Goal: Task Accomplishment & Management: Complete application form

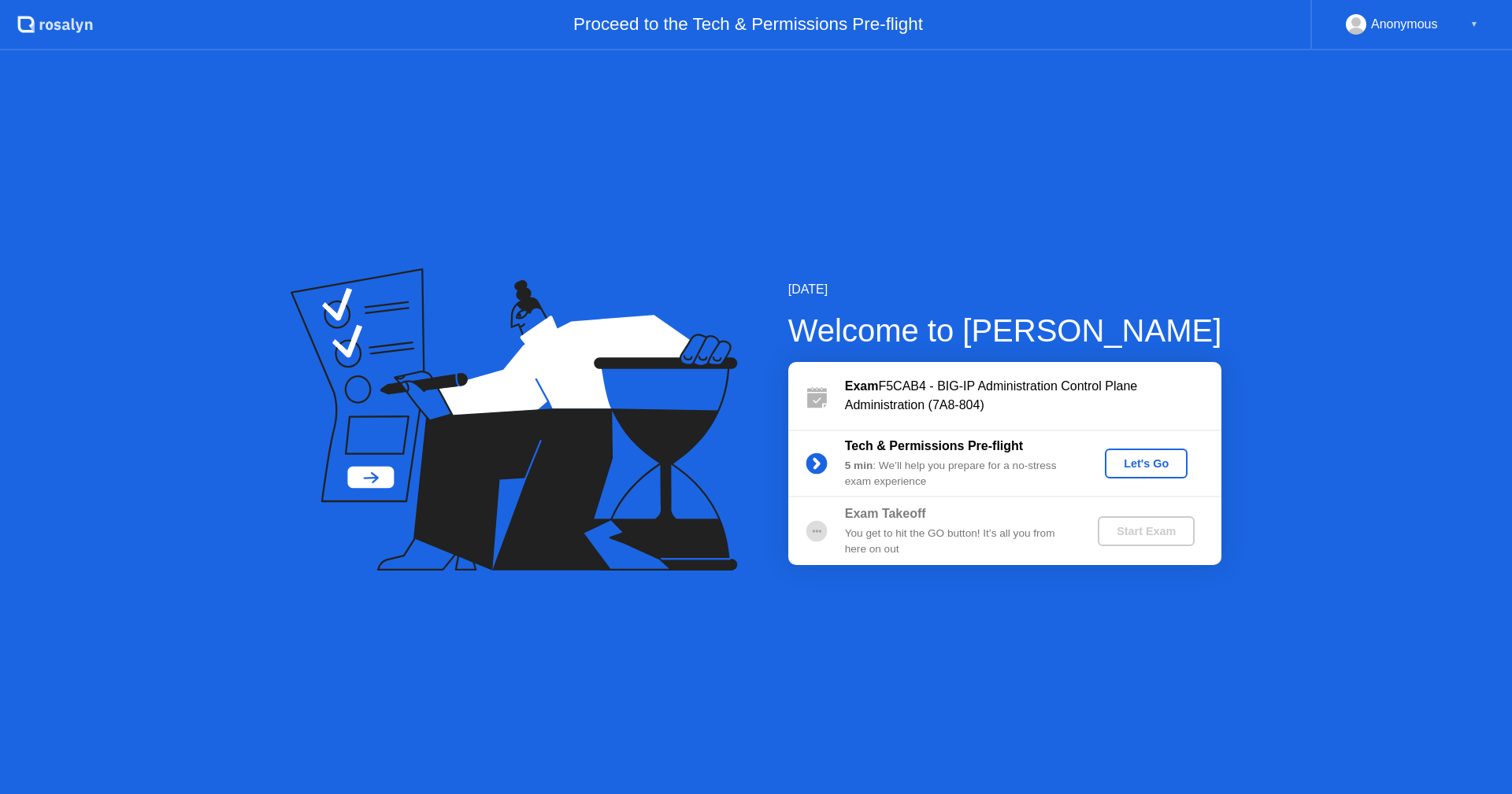
click at [1165, 596] on div "[DATE] Welcome to [PERSON_NAME] Exam F5CAB4 - BIG-IP Administration Control Pla…" at bounding box center [756, 422] width 1512 height 744
click at [1176, 569] on div "[DATE] Welcome to [PERSON_NAME] Exam F5CAB4 - BIG-IP Administration Control Pla…" at bounding box center [756, 422] width 1512 height 744
click at [1180, 552] on div "Exam Takeoff You get to hit the GO button! It’s all you from here on out Start …" at bounding box center [1005, 532] width 433 height 68
click at [1152, 458] on div "Let's Go" at bounding box center [1146, 464] width 70 height 13
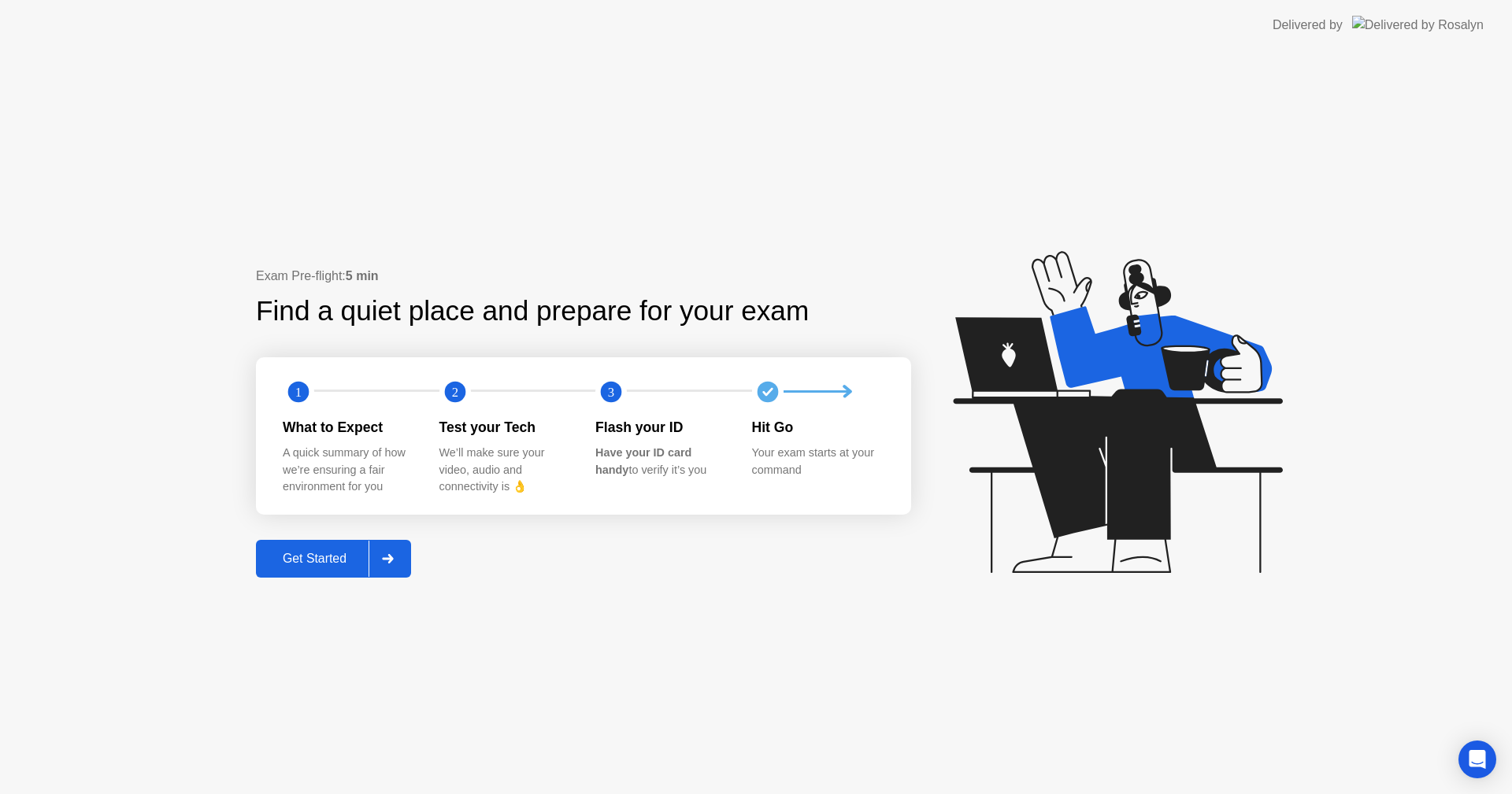
click at [344, 536] on div "Exam Pre-flight: 5 min Find a quiet place and prepare for your exam 1 2 3 What …" at bounding box center [583, 422] width 655 height 311
click at [336, 554] on div "Get Started" at bounding box center [314, 559] width 108 height 14
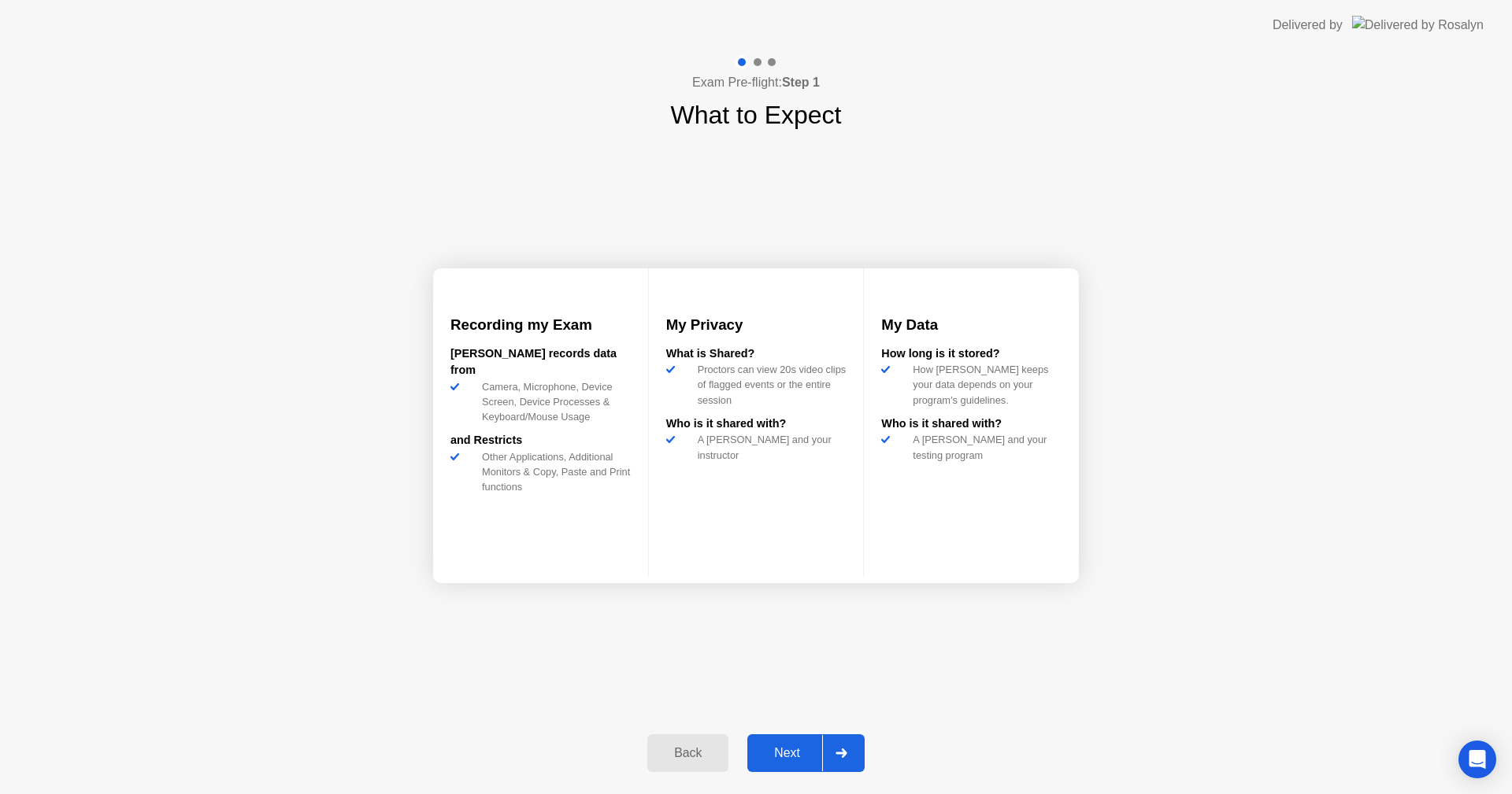
click at [1005, 604] on div "Recording my Exam [PERSON_NAME] records data from Camera, Microphone, Device Sc…" at bounding box center [756, 425] width 645 height 583
click at [997, 584] on div "Recording my Exam [PERSON_NAME] records data from Camera, Microphone, Device Sc…" at bounding box center [756, 425] width 645 height 583
click at [968, 577] on div "My Data How long is it stored? How [PERSON_NAME] keeps your data depends on you…" at bounding box center [971, 423] width 215 height 309
click at [793, 750] on div "Next" at bounding box center [786, 753] width 70 height 14
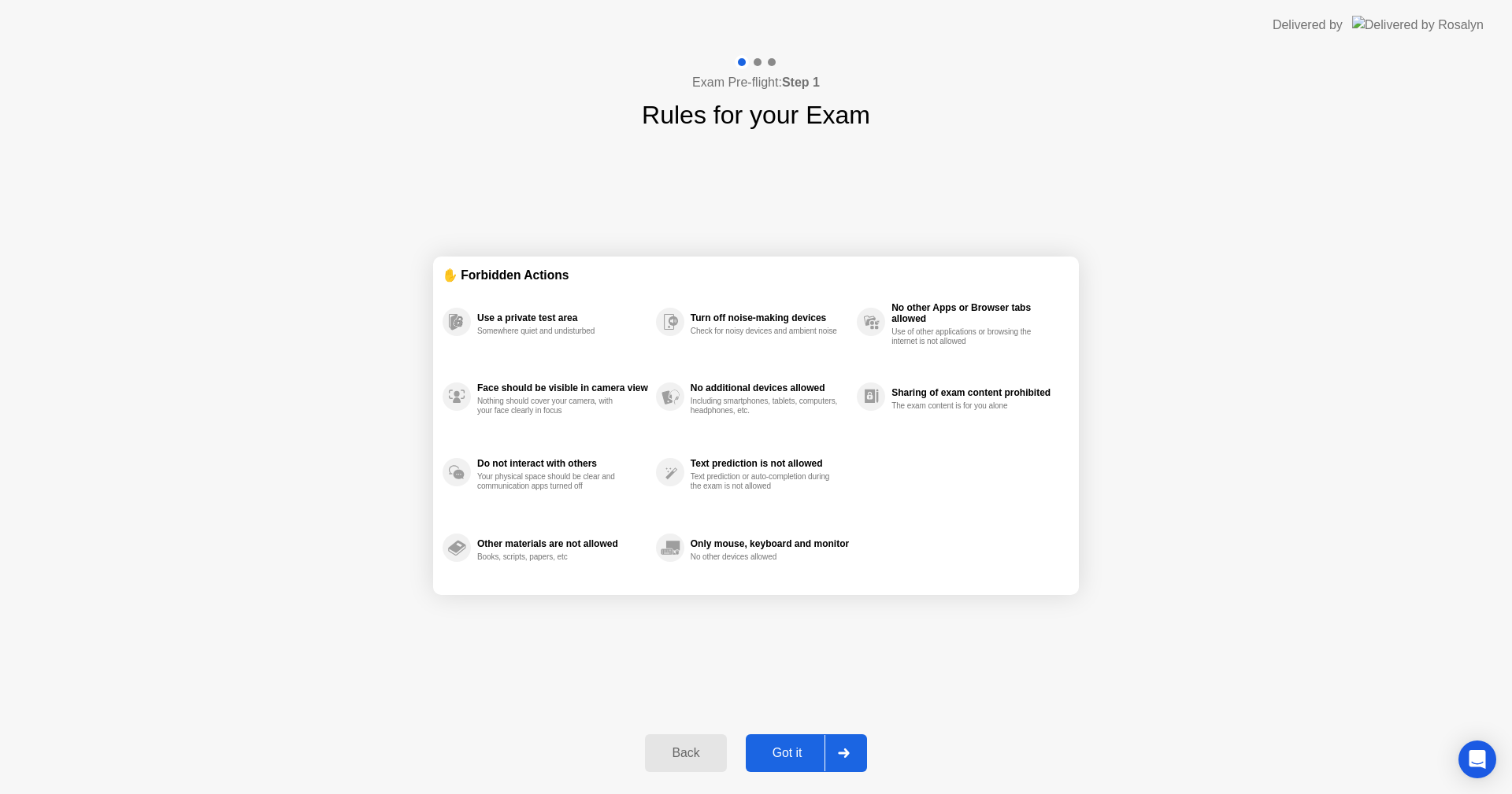
click at [793, 750] on div "Got it" at bounding box center [787, 753] width 74 height 14
select select "**********"
select select "*******"
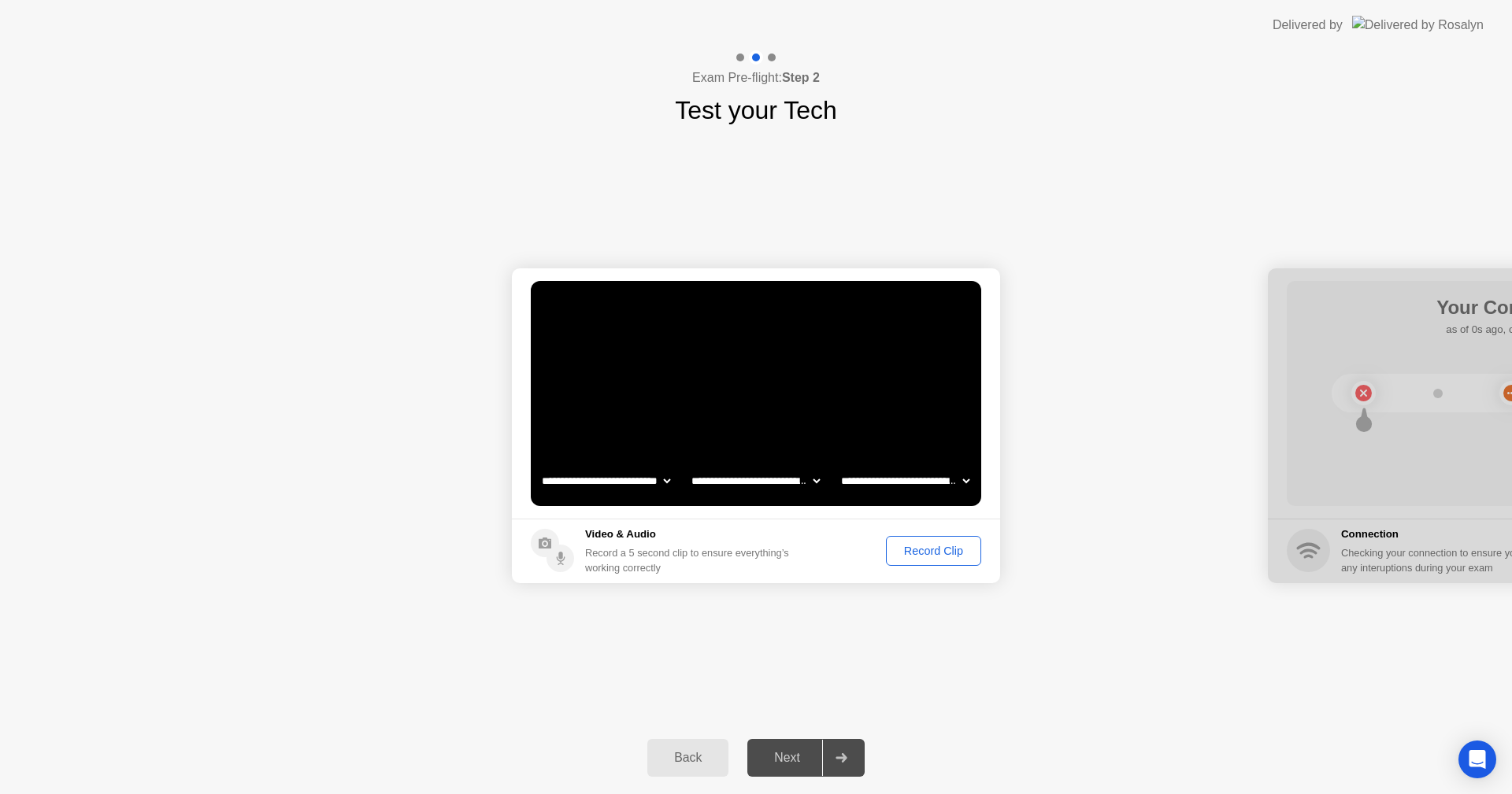
click at [933, 547] on div "Record Clip" at bounding box center [933, 551] width 84 height 13
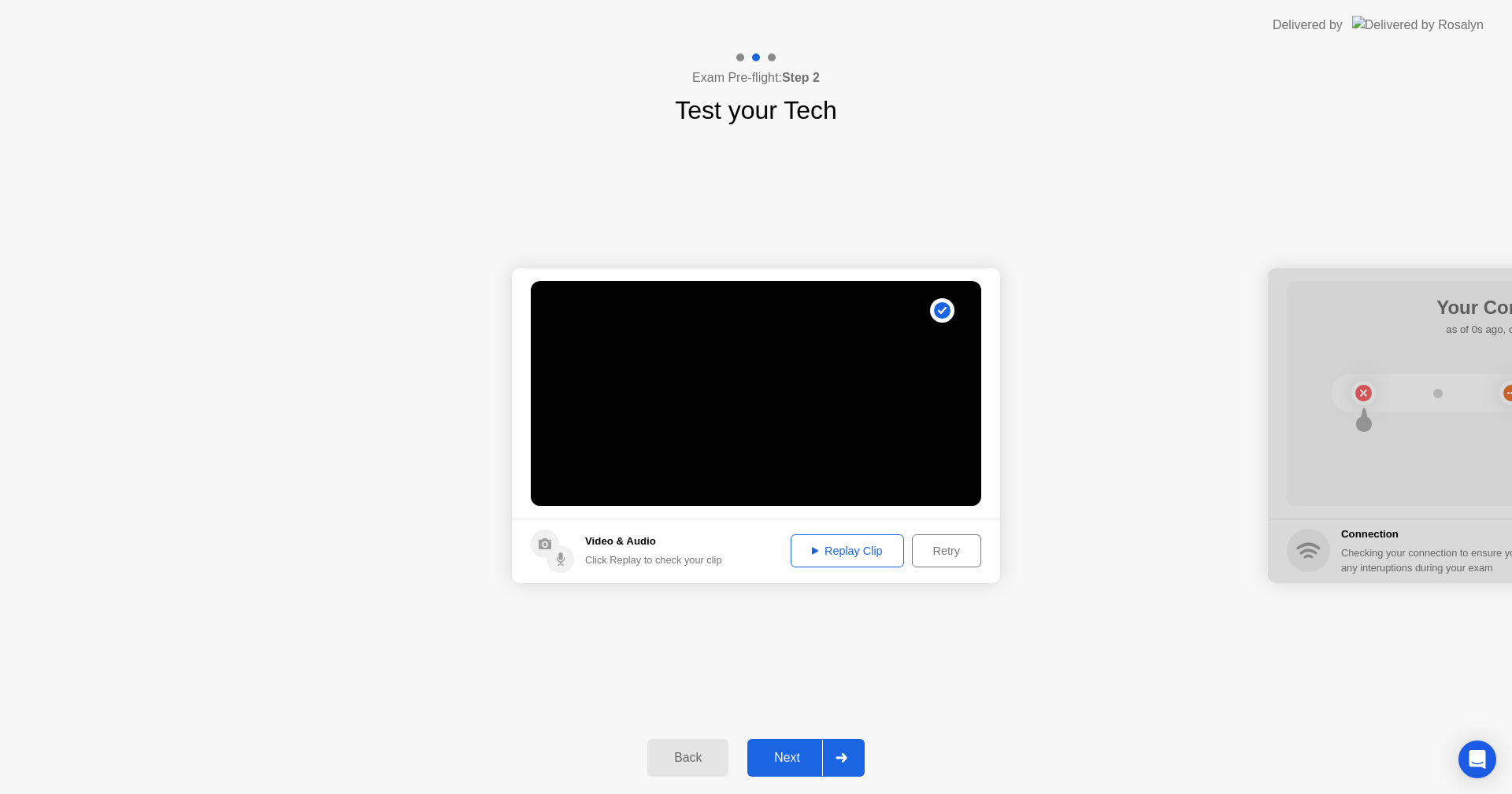
click at [787, 744] on button "Next" at bounding box center [805, 758] width 117 height 38
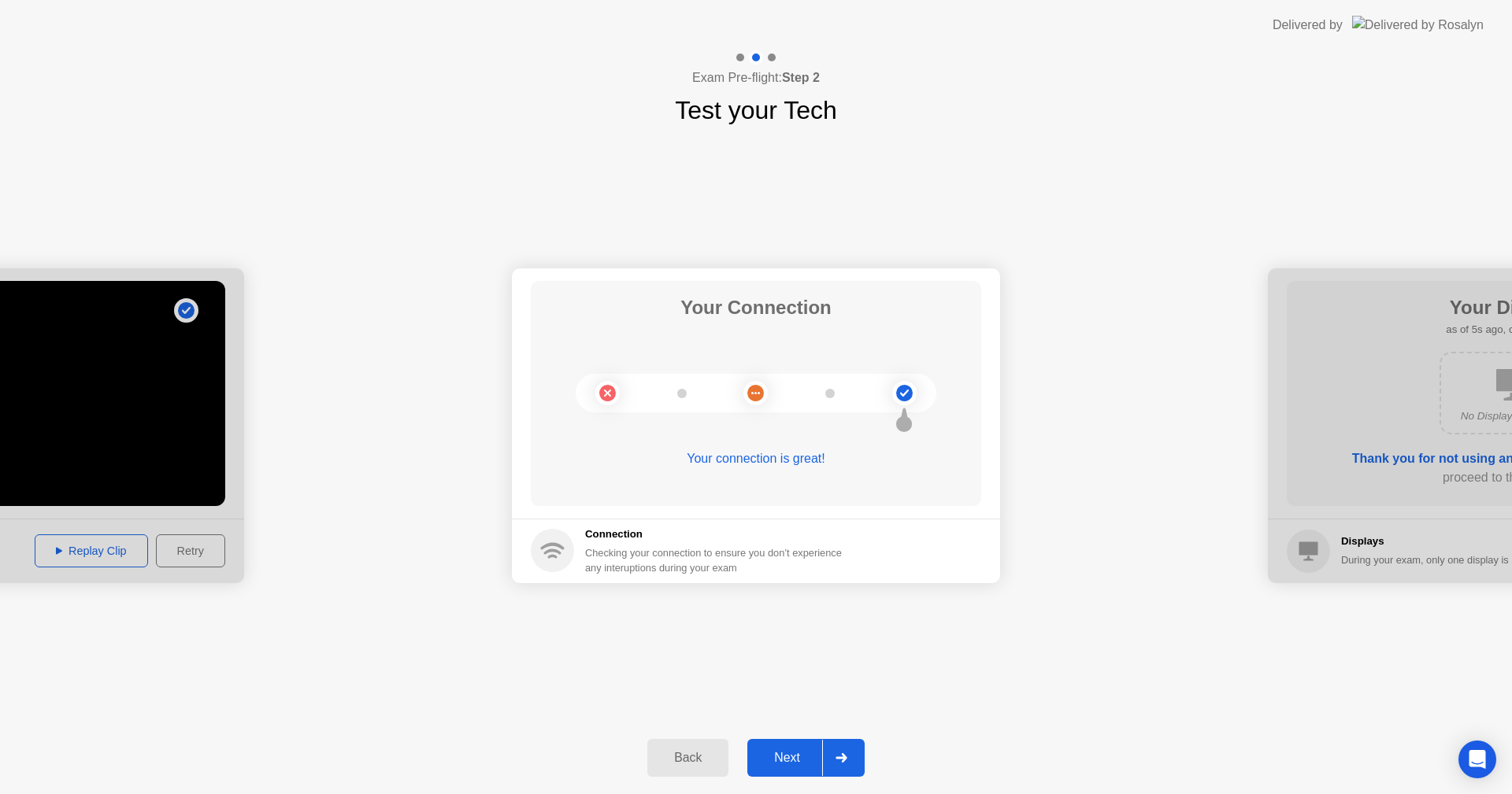
click at [779, 761] on div "Next" at bounding box center [786, 758] width 70 height 14
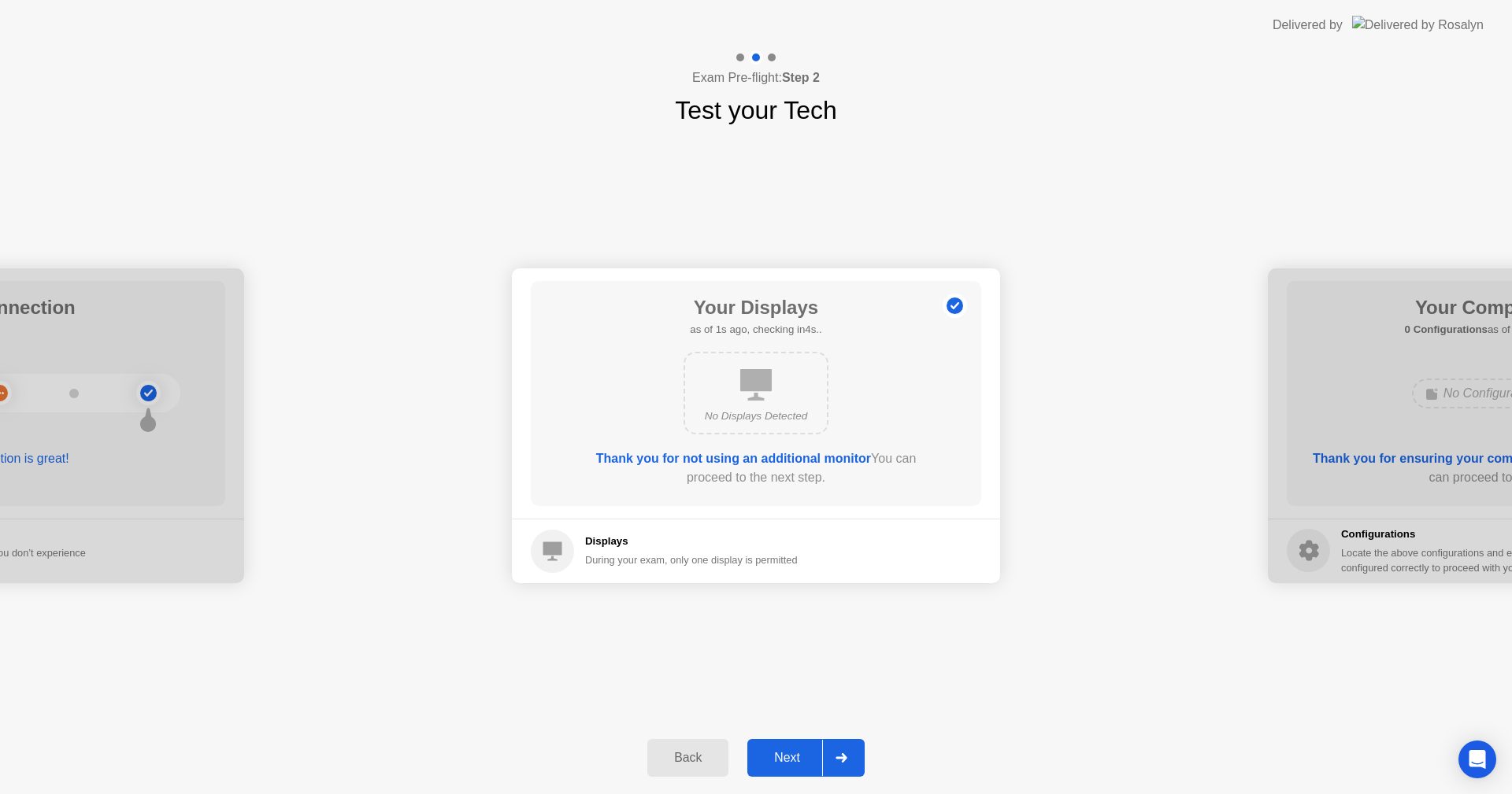
click at [779, 761] on div "Next" at bounding box center [786, 758] width 70 height 14
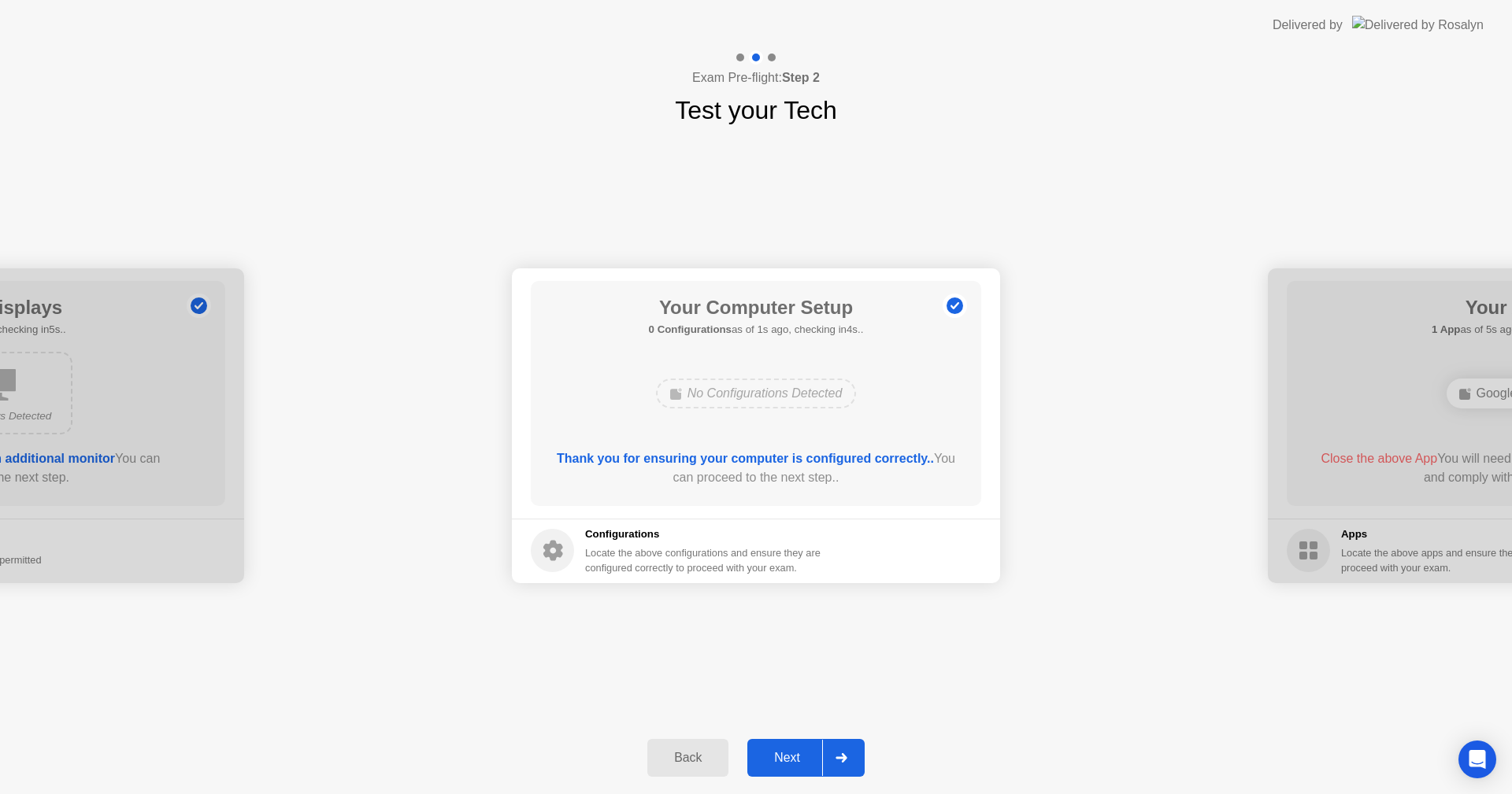
click at [779, 761] on div "Next" at bounding box center [786, 758] width 70 height 14
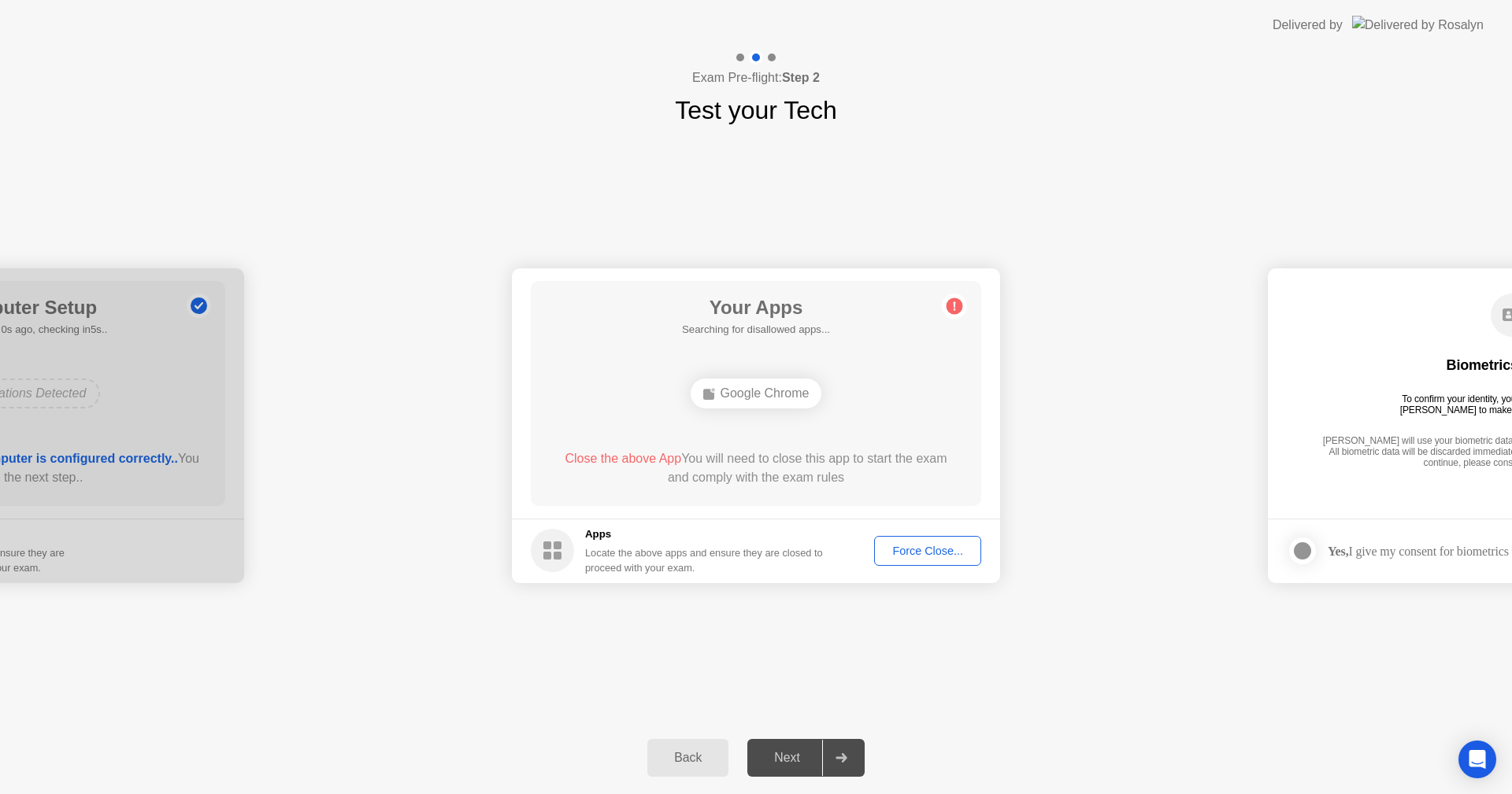
click at [905, 551] on div "Force Close..." at bounding box center [927, 551] width 96 height 13
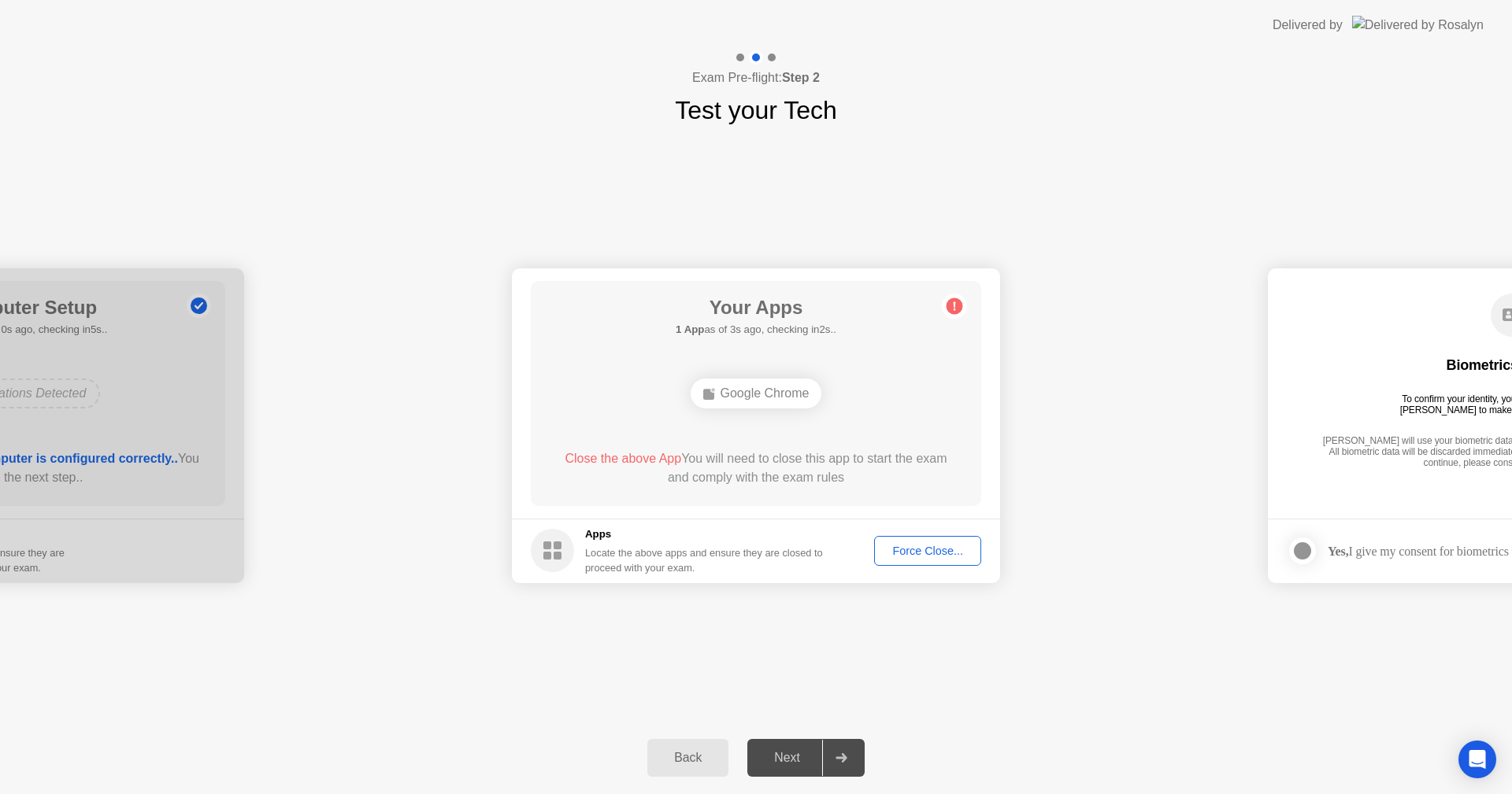
drag, startPoint x: 834, startPoint y: 495, endPoint x: 868, endPoint y: 451, distance: 55.6
click at [868, 451] on div "Your Apps 1 App as of 3s ago, checking in2s.. Google Chrome Close the above App…" at bounding box center [756, 394] width 451 height 225
click at [912, 548] on div "Force Close..." at bounding box center [927, 551] width 96 height 13
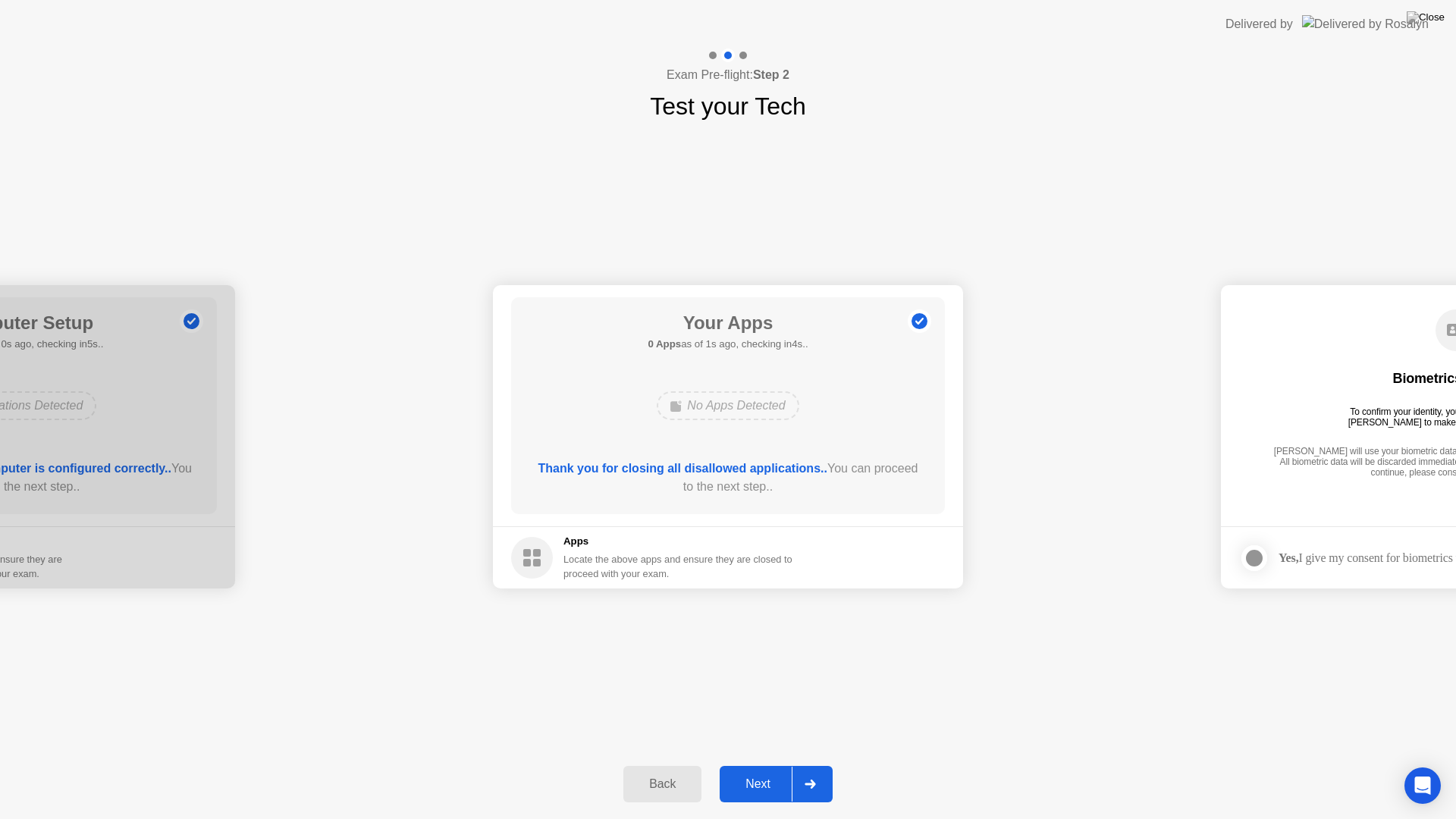
click at [746, 764] on button "Next" at bounding box center [775, 784] width 113 height 36
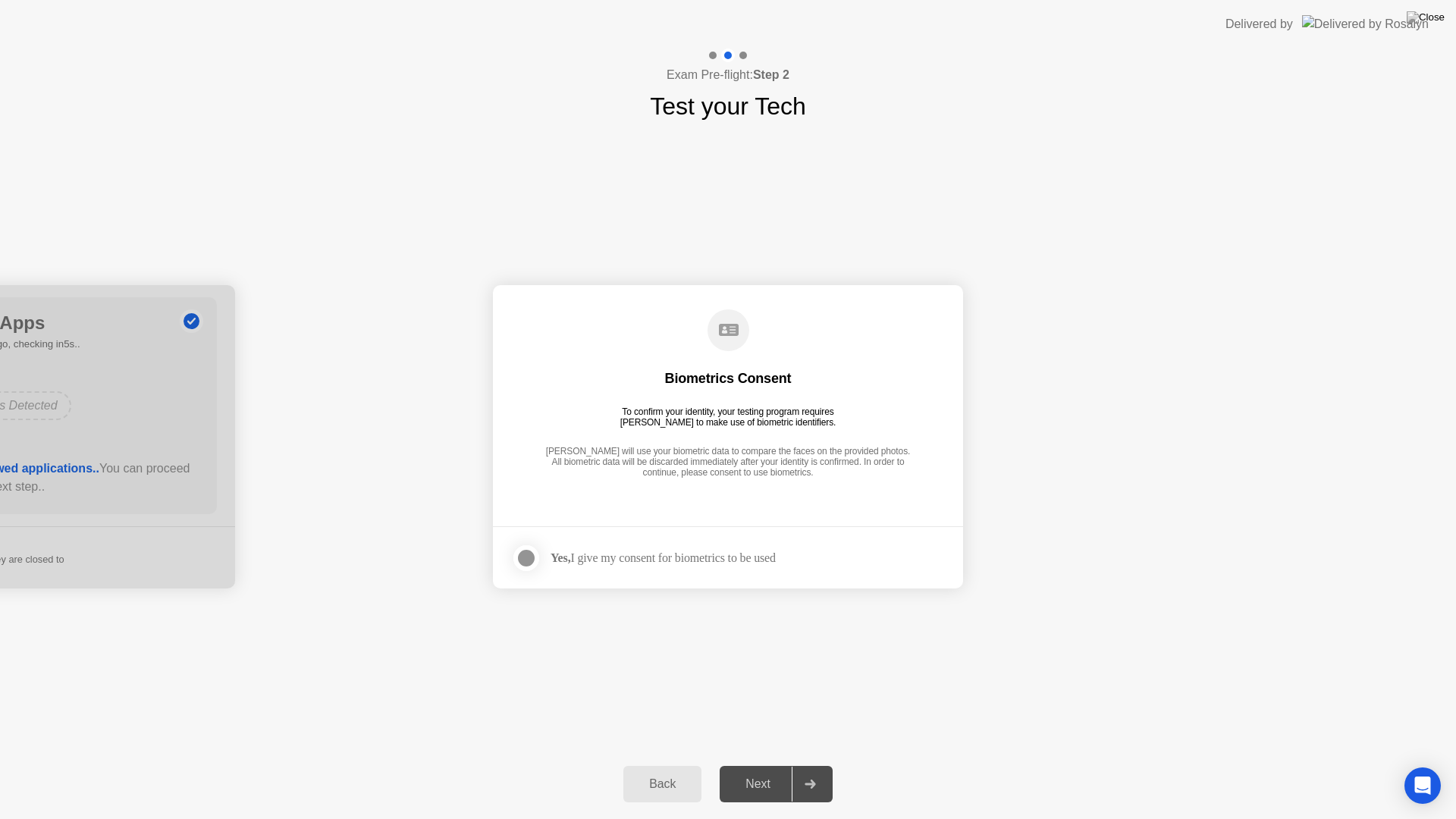
click at [520, 553] on div at bounding box center [527, 559] width 18 height 18
click at [760, 764] on button "Next" at bounding box center [775, 784] width 113 height 36
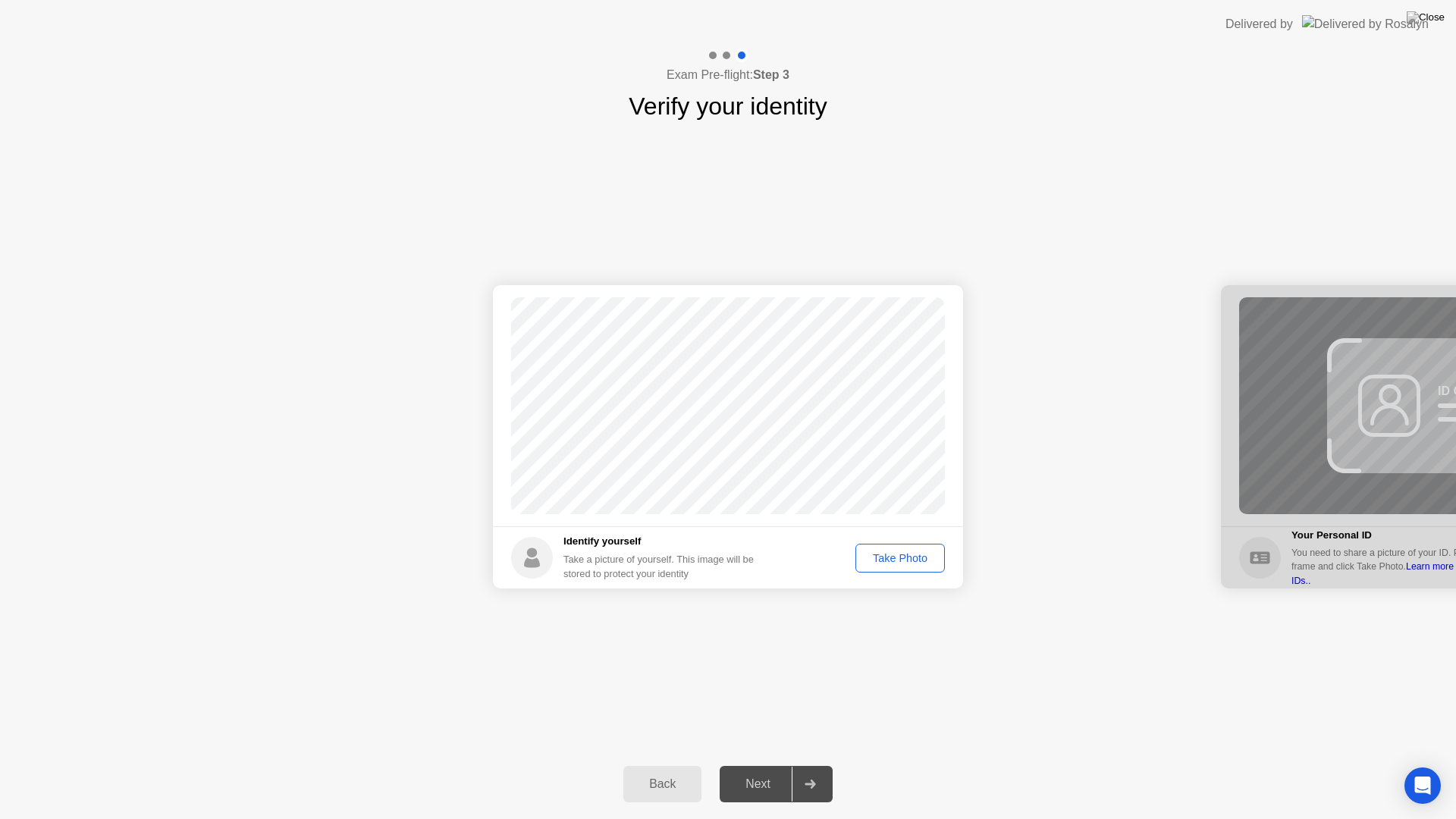
click at [898, 548] on button "Take Photo" at bounding box center [900, 559] width 90 height 29
click at [775, 764] on button "Next" at bounding box center [775, 784] width 113 height 36
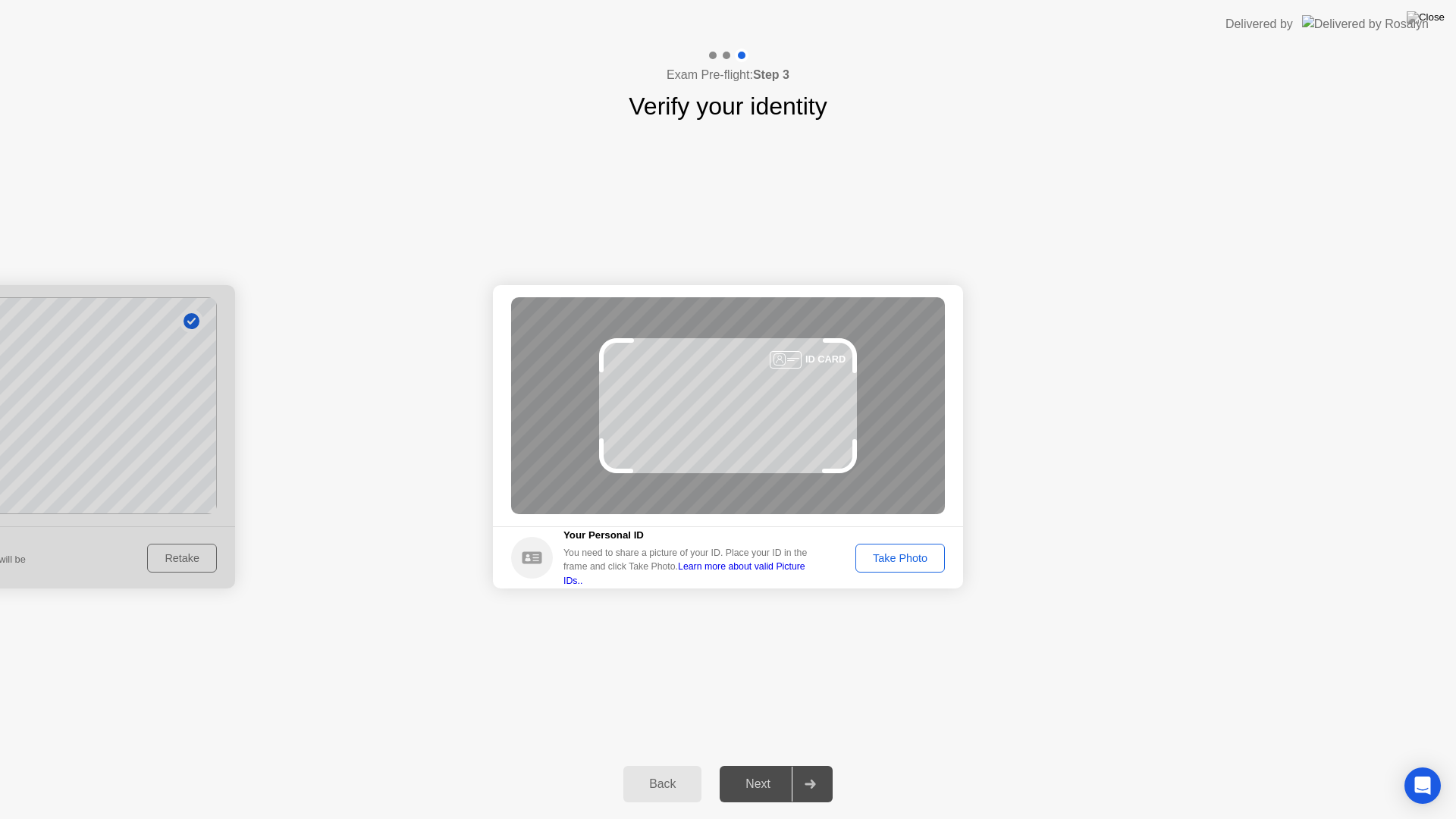
click at [888, 553] on div "Take Photo" at bounding box center [900, 559] width 79 height 12
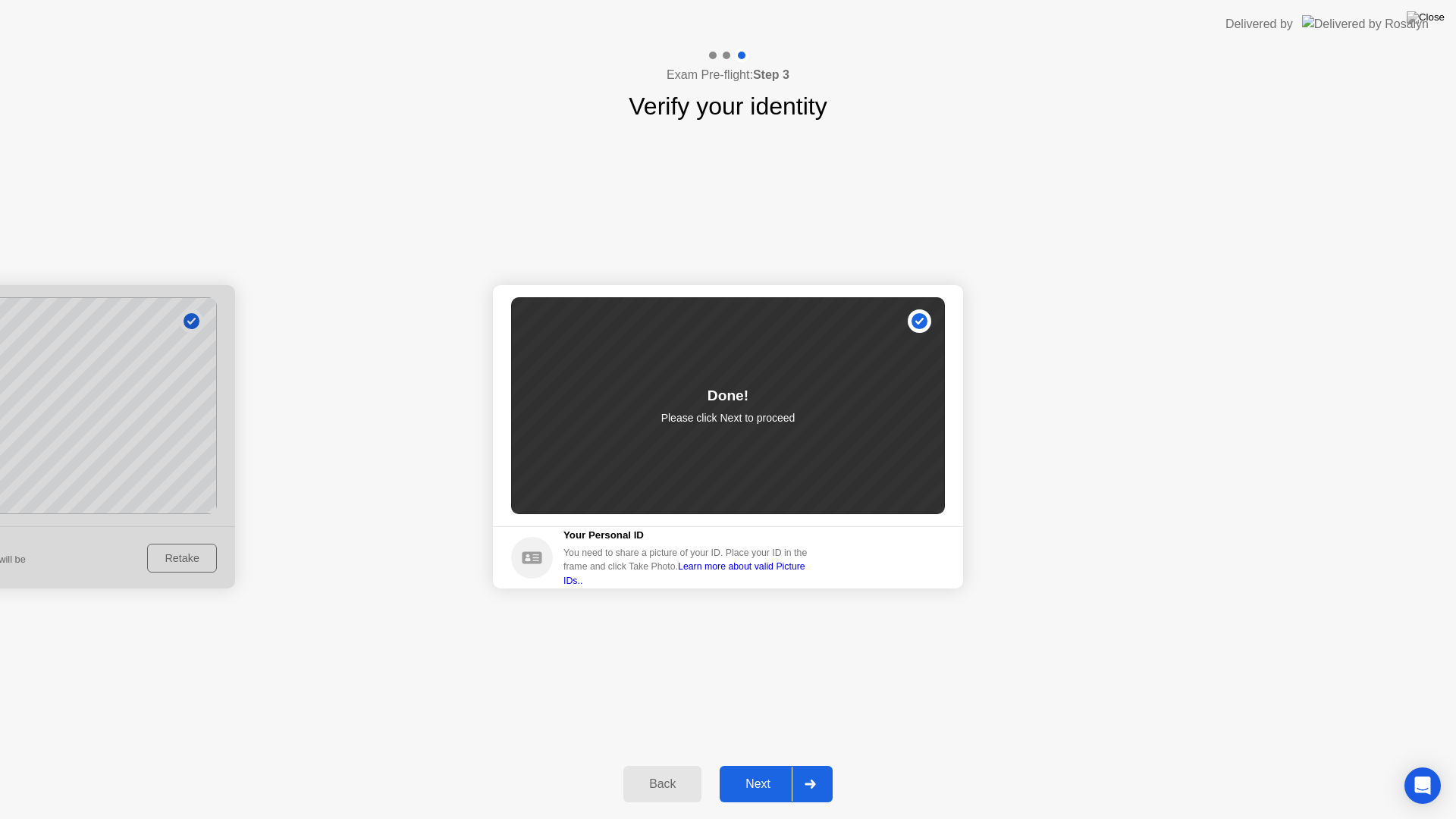
click at [756, 764] on button "Next" at bounding box center [775, 784] width 113 height 36
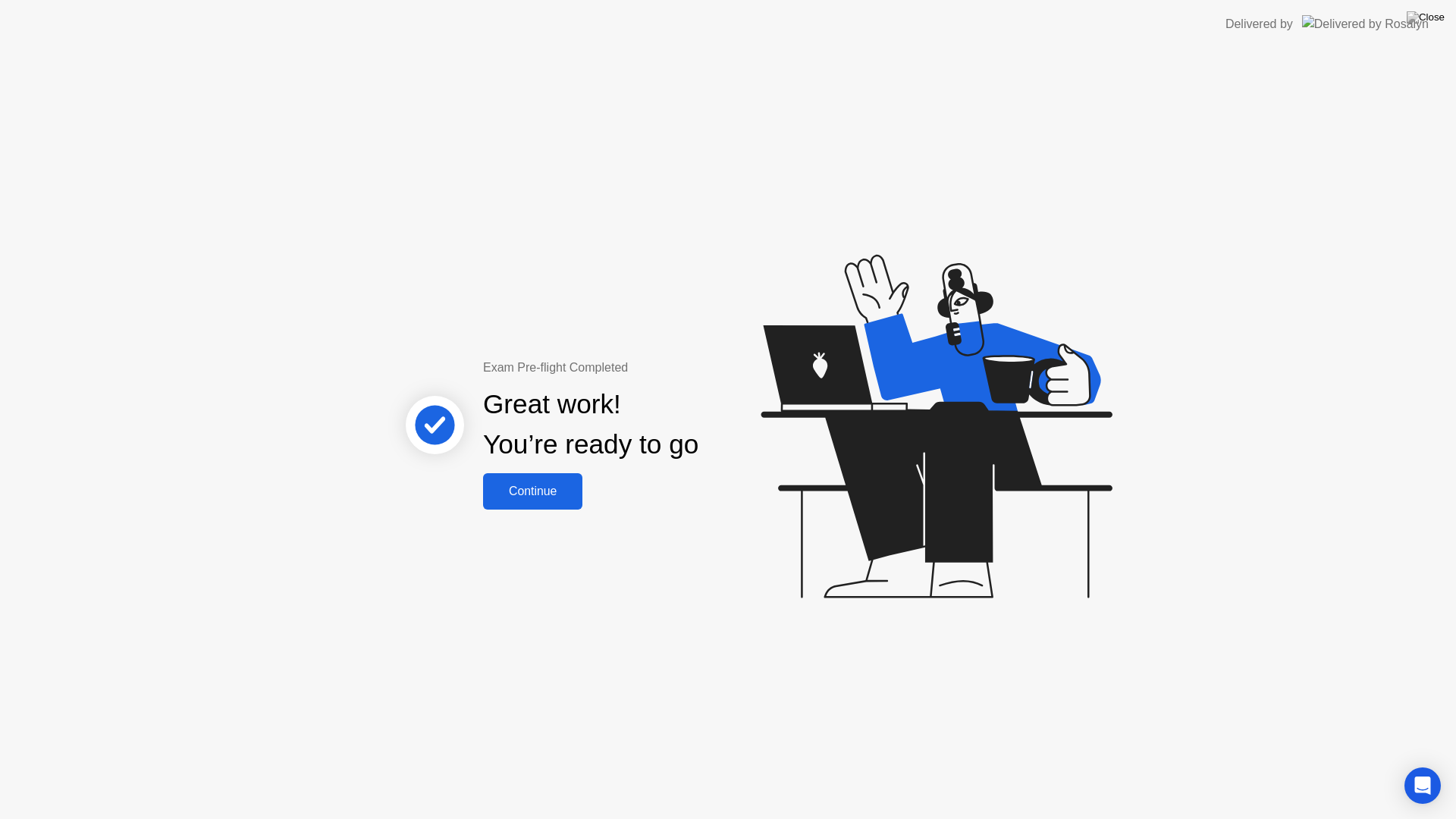
click at [548, 487] on div "Continue" at bounding box center [533, 492] width 90 height 14
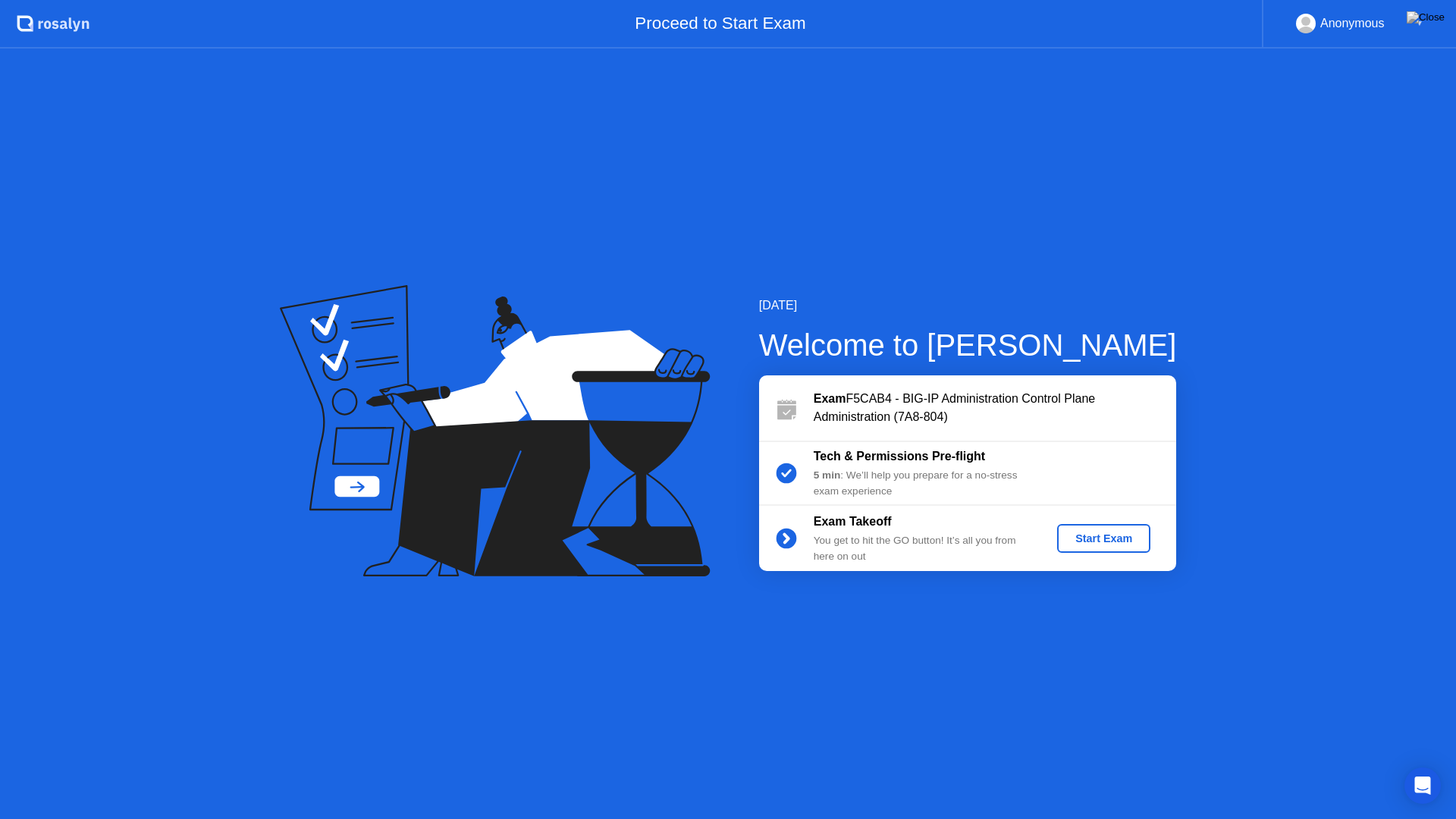
click at [1137, 551] on button "Start Exam" at bounding box center [1103, 539] width 93 height 29
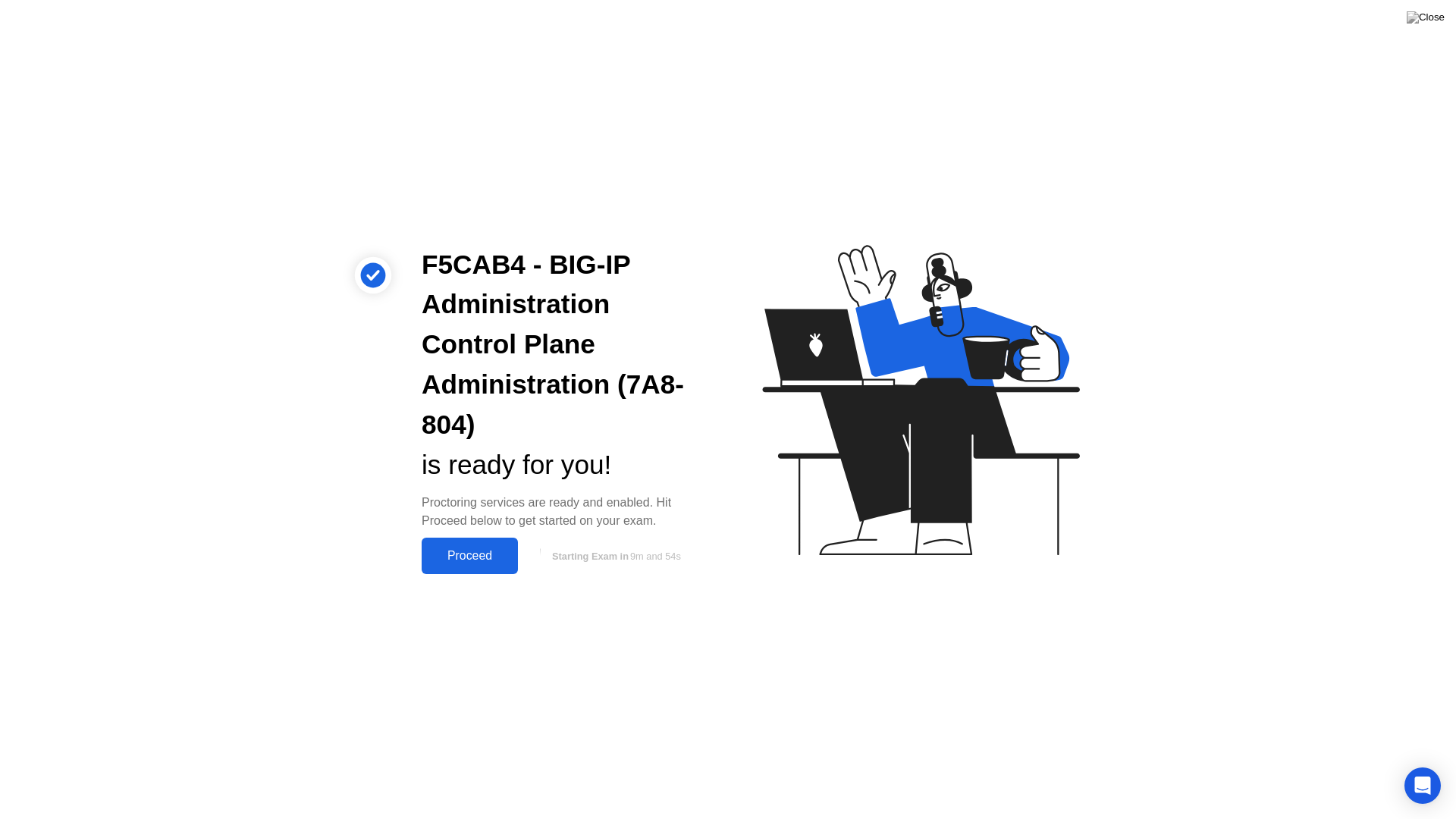
click at [454, 550] on div "Proceed" at bounding box center [470, 556] width 87 height 14
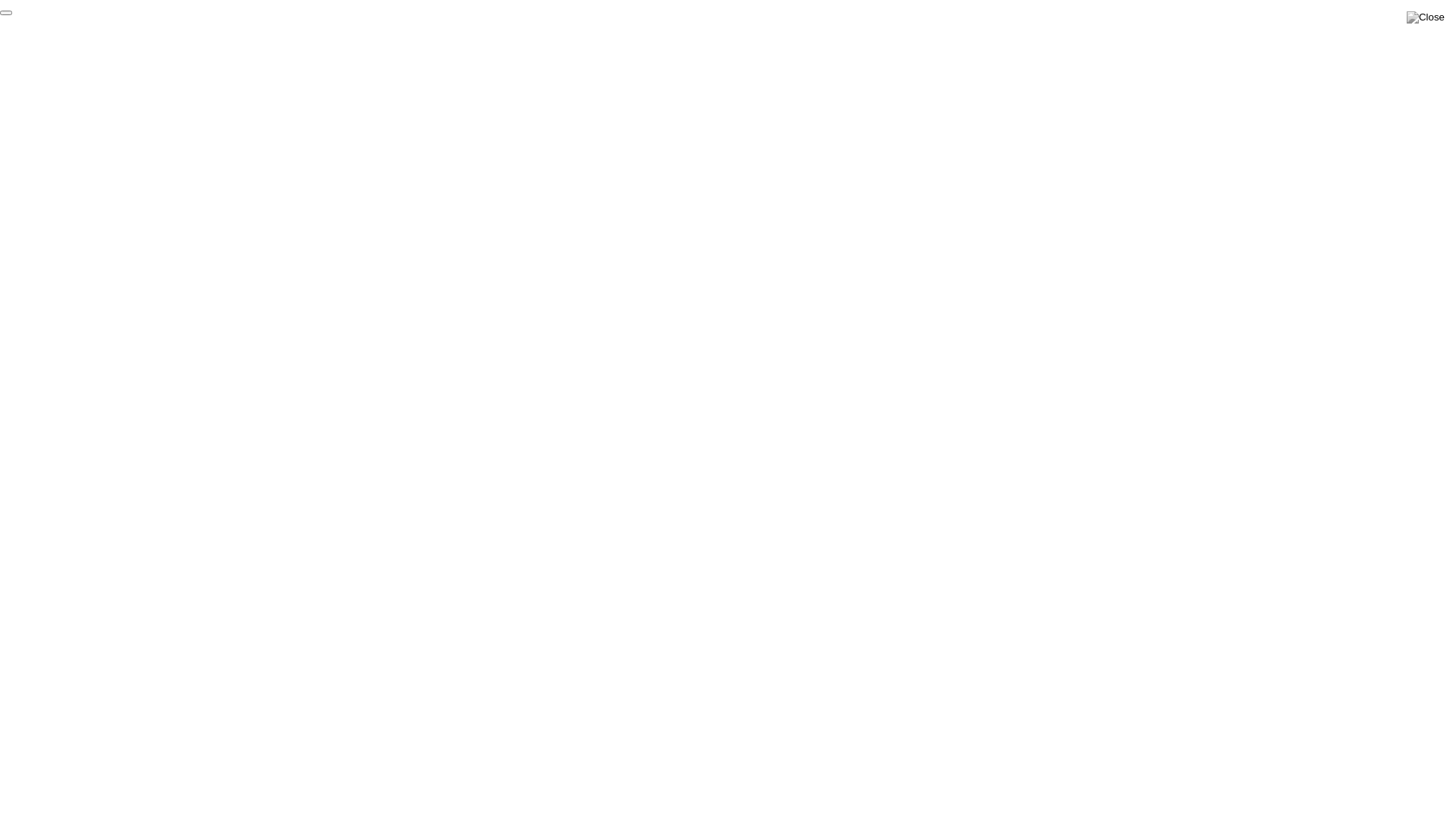
click div "End Proctoring Session"
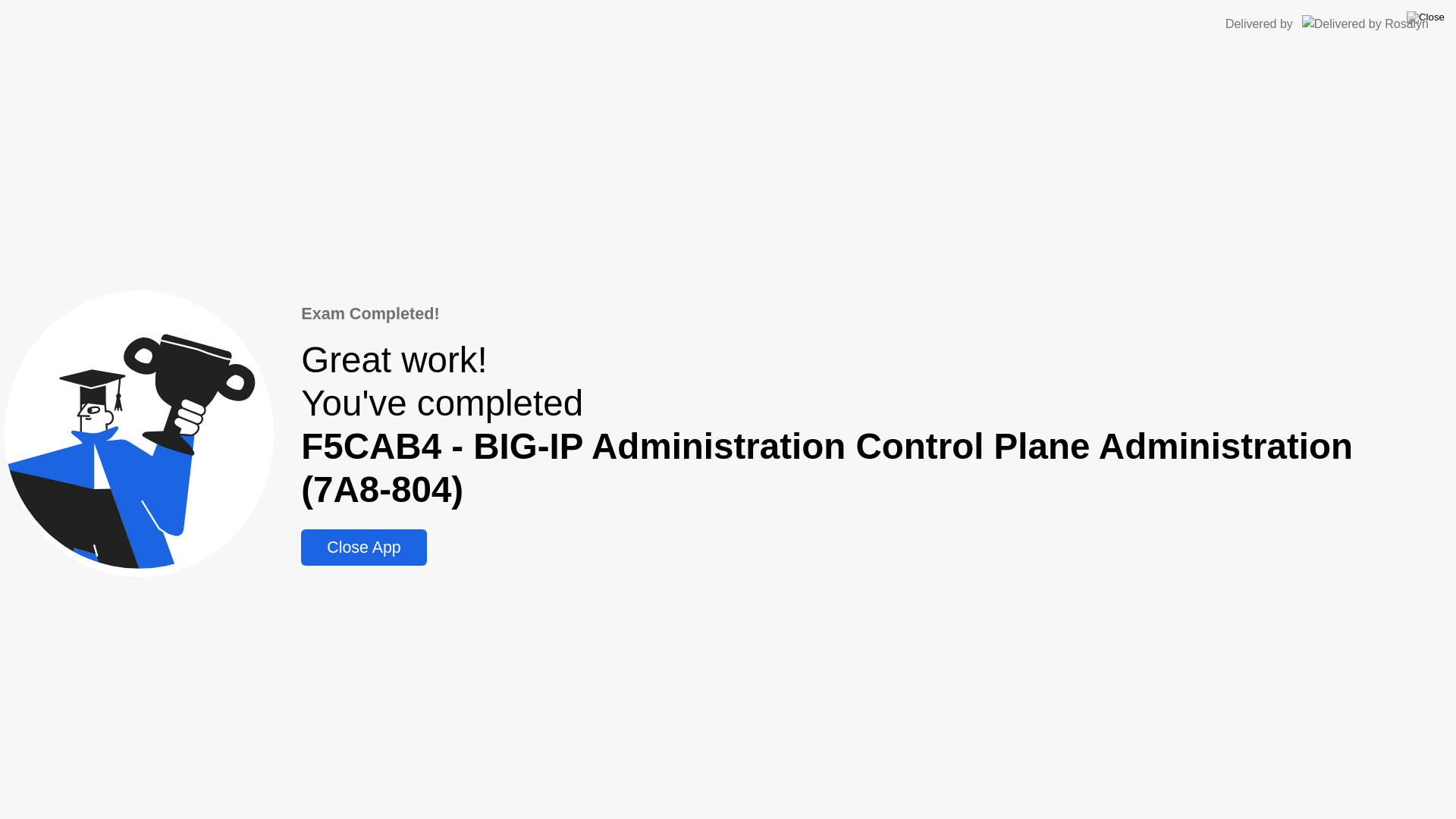
click at [422, 544] on div "Close App" at bounding box center [363, 548] width 116 height 19
